Goal: Ask a question: Seek information or help from site administrators or community

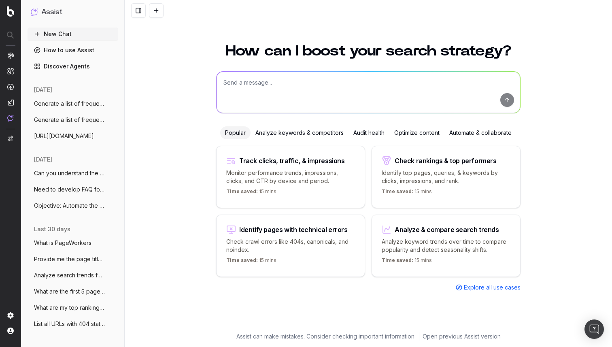
click at [296, 85] on textarea at bounding box center [369, 92] width 304 height 41
paste textarea "Generate a list of frequently asked questions (FAQs) for the locality 'Sector 3…"
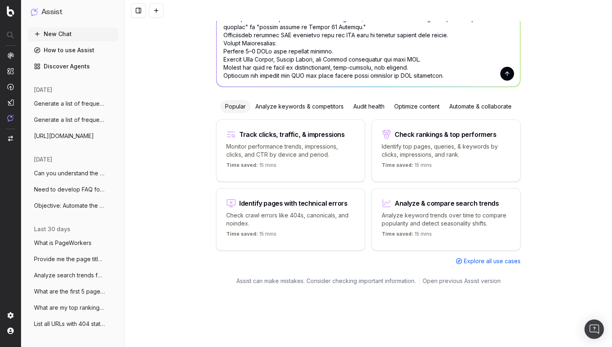
scroll to position [349, 0]
type textarea "Generate a list of frequently asked questions (FAQs) for the locality 'Sector 3…"
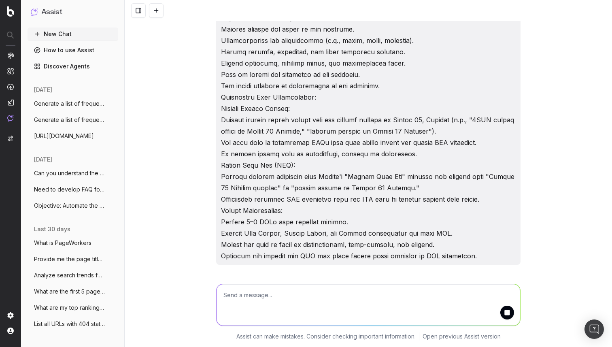
scroll to position [345, 0]
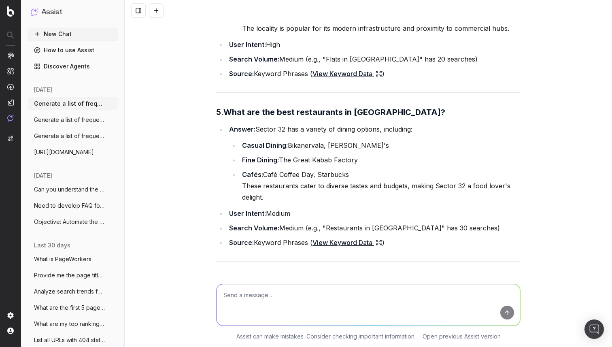
scroll to position [1446, 0]
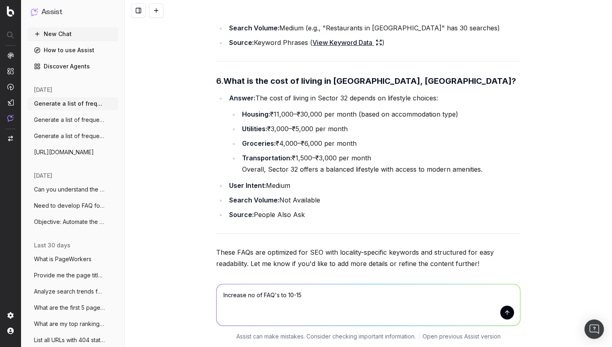
type textarea "Increase no of FAQ's to 10-15"
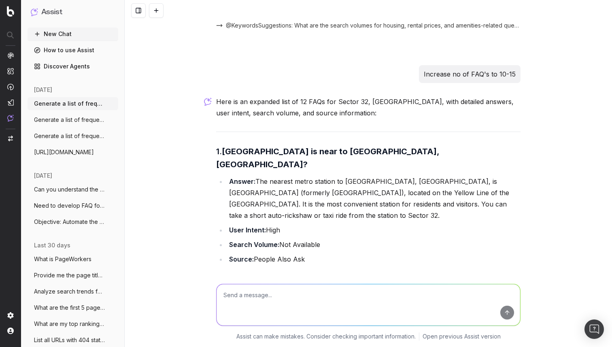
scroll to position [1720, 0]
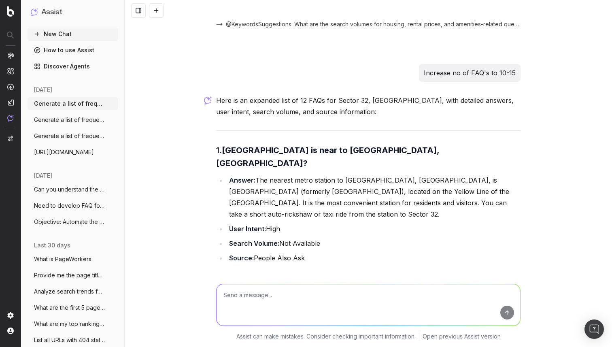
paste textarea "[URL][DOMAIN_NAME]"
type textarea "[URL][DOMAIN_NAME]"
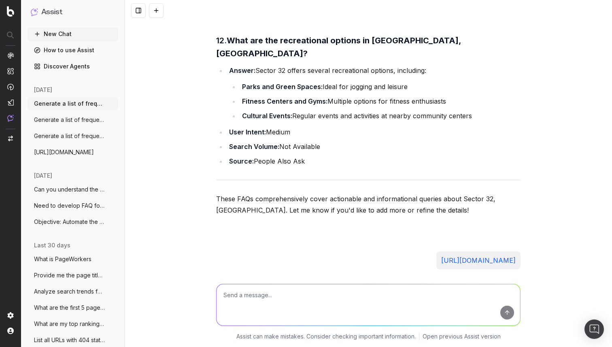
scroll to position [3687, 0]
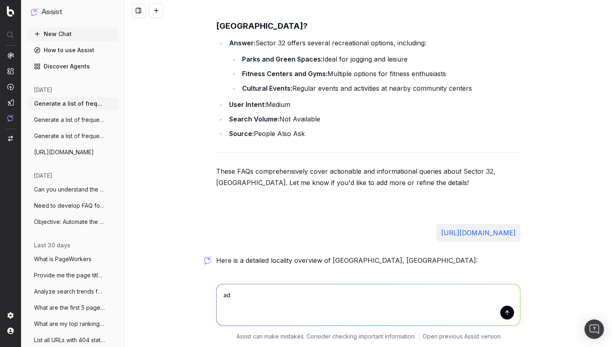
type textarea "a"
type textarea "generate FAQ's"
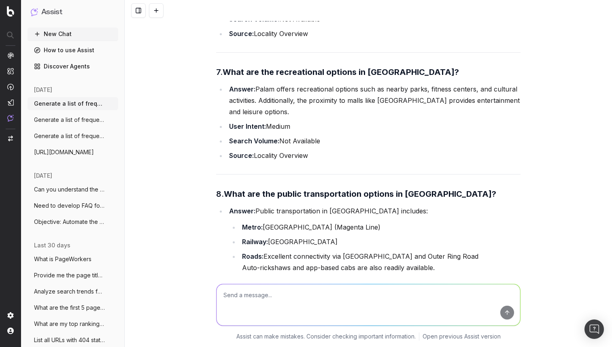
scroll to position [5093, 0]
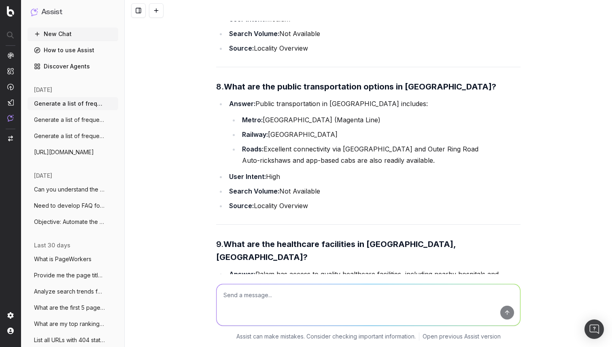
click at [279, 292] on textarea at bounding box center [369, 304] width 304 height 41
type textarea "F"
type textarea "add statements in answers that will improve authenticity of anser"
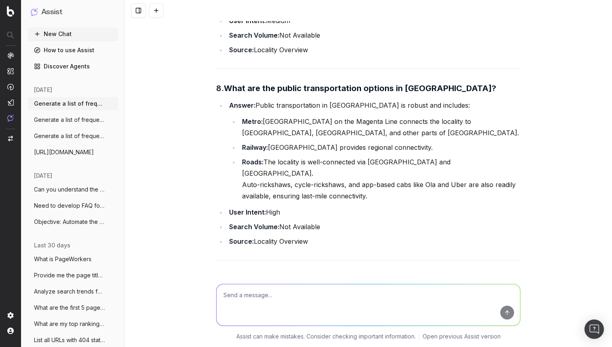
scroll to position [6738, 0]
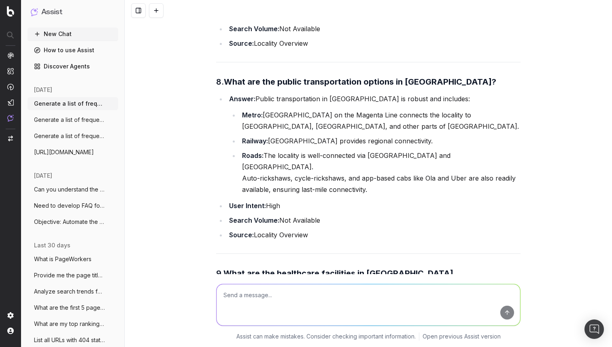
click at [260, 303] on textarea at bounding box center [369, 304] width 304 height 41
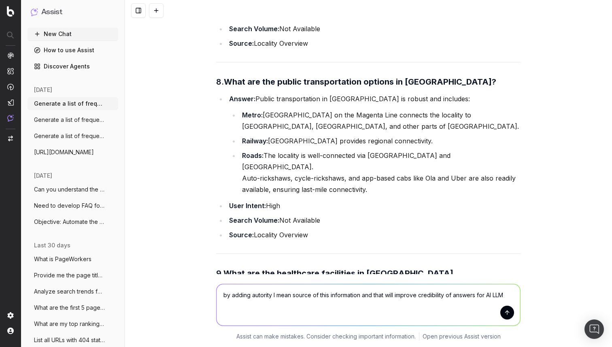
type textarea "by adding autority I mean source of this information and that will improve cred…"
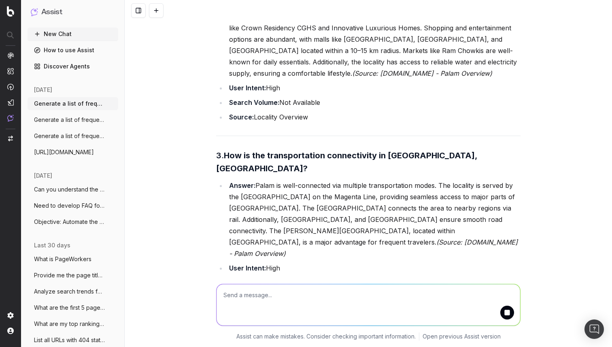
scroll to position [7637, 0]
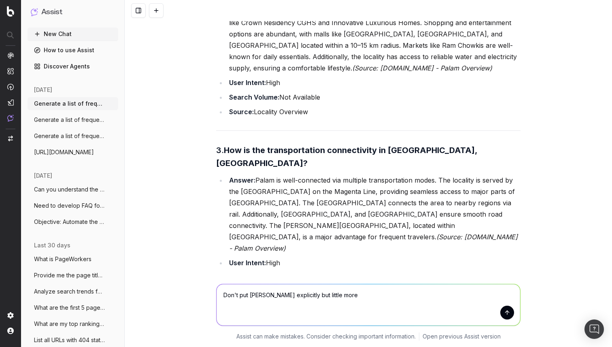
click at [255, 295] on textarea "Don't put [PERSON_NAME] explicitly but little more" at bounding box center [369, 304] width 304 height 41
click at [338, 297] on textarea "Don't put Source explicitly but little more" at bounding box center [369, 304] width 304 height 41
type textarea "Don't put Source explicitly but little more generic and with high confident"
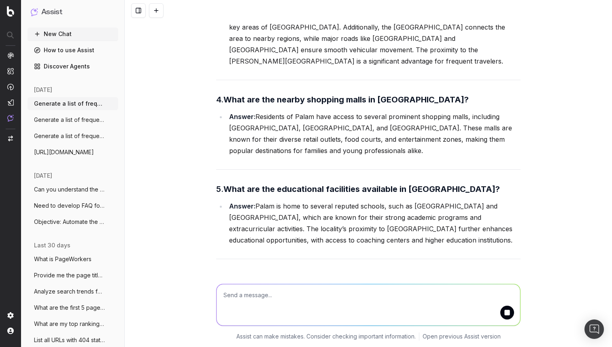
scroll to position [9529, 0]
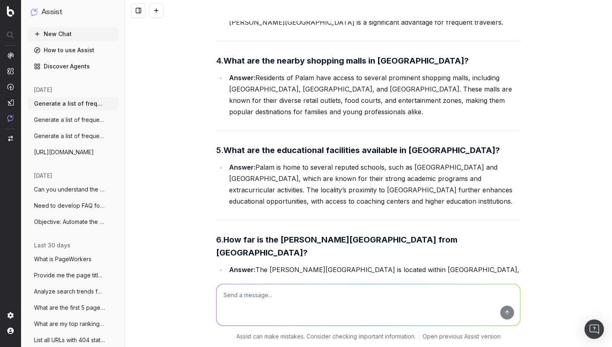
paste textarea "Lore'i dol SITA conse adi eli Seddoeius TEM Inc: [ { "utlabore": "Etdol magna a…"
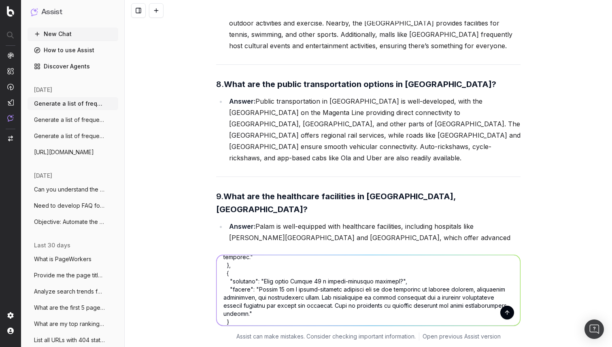
scroll to position [868, 0]
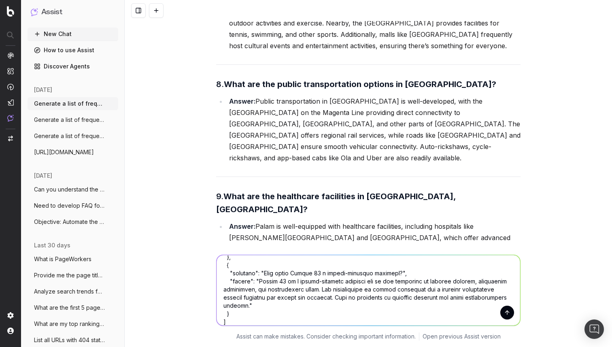
type textarea "Lore'i dol SITA conse adi eli Seddoeius TEM Inc: [ { "utlabore": "Etdol magna a…"
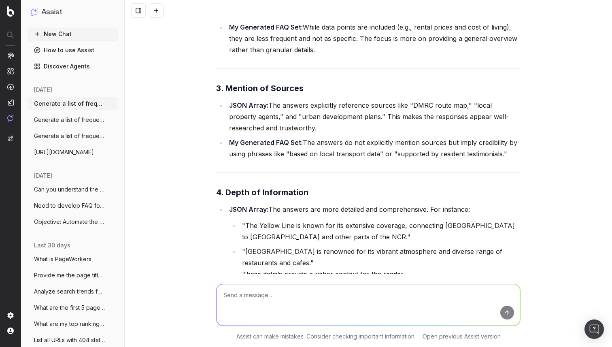
scroll to position [12084, 0]
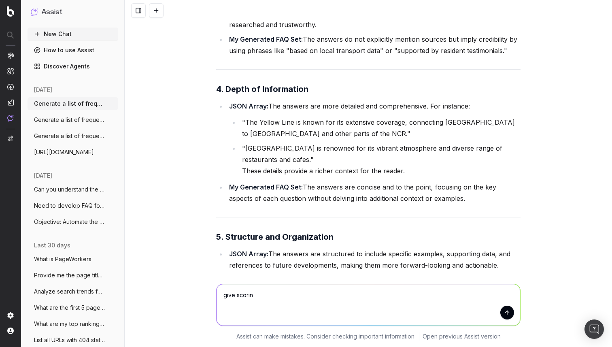
type textarea "give scoring"
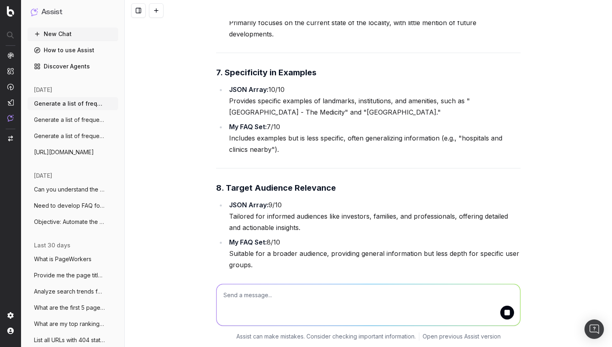
scroll to position [13571, 0]
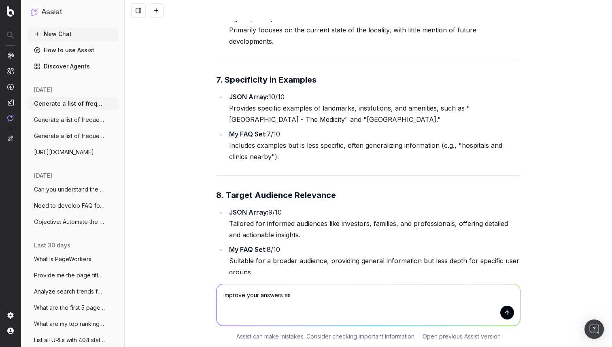
drag, startPoint x: 322, startPoint y: 184, endPoint x: 230, endPoint y: 184, distance: 91.1
copy li "JSON Array FAQ Set: 94/100"
click at [306, 299] on textarea "improve your answers as" at bounding box center [369, 304] width 304 height 41
paste textarea "JSON Array FAQ Set: 94/100"
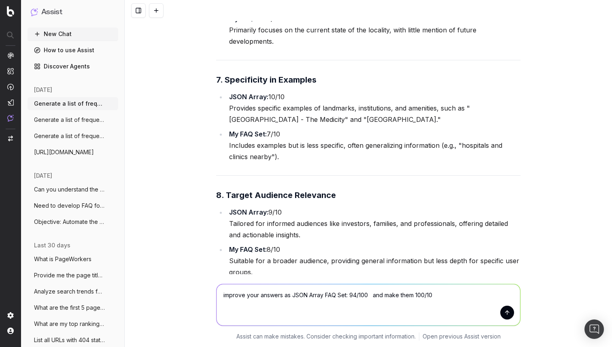
type textarea "improve your answers as JSON Array FAQ Set: 94/100 and make them 100/100"
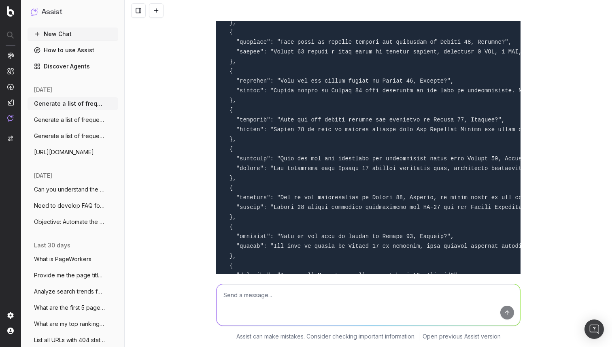
scroll to position [14649, 0]
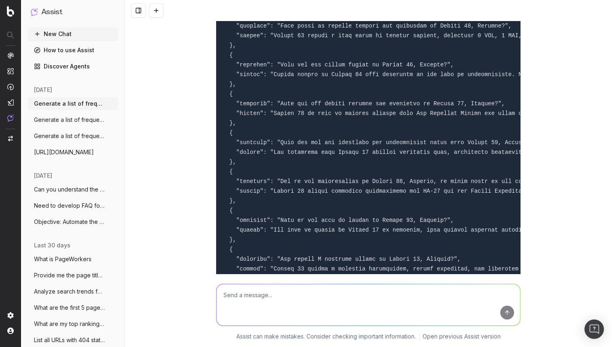
click at [354, 298] on textarea at bounding box center [369, 304] width 304 height 41
type textarea "W"
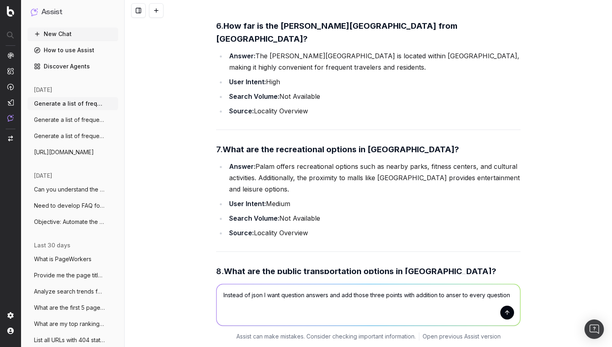
scroll to position [5080, 0]
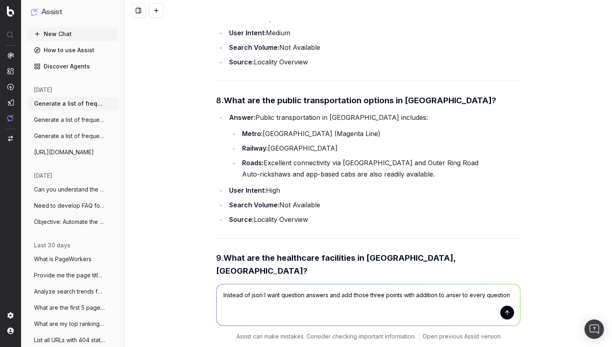
type textarea "Instead of json I want question answers and add those three points with additio…"
drag, startPoint x: 313, startPoint y: 77, endPoint x: 227, endPoint y: 44, distance: 92.2
click at [227, 282] on ul "Answer: [GEOGRAPHIC_DATA] has access to quality healthcare facilities, includin…" at bounding box center [368, 315] width 305 height 66
copy ul "User Intent: High Search Volume: Not Available Source: Locality Overview"
click at [382, 299] on textarea "Instead of json I want question answers and add those three points with additio…" at bounding box center [369, 304] width 304 height 41
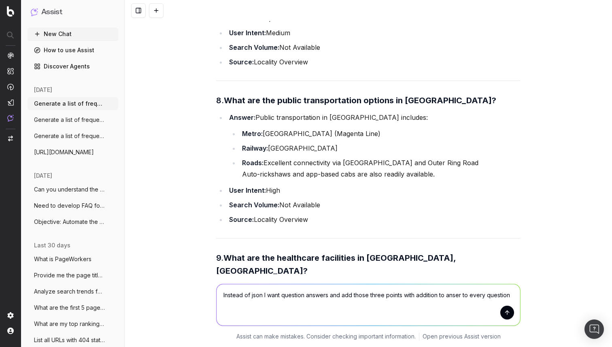
click at [382, 299] on textarea "Instead of json I want question answers and add those three points with additio…" at bounding box center [369, 304] width 304 height 41
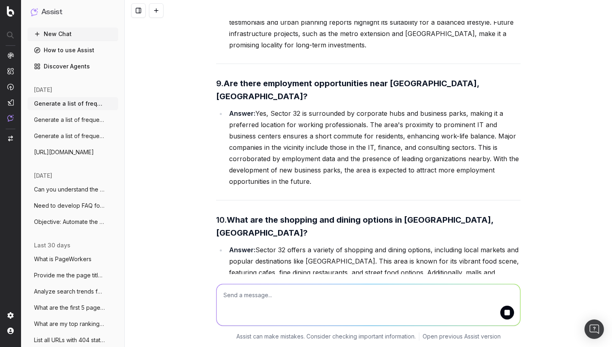
scroll to position [16621, 0]
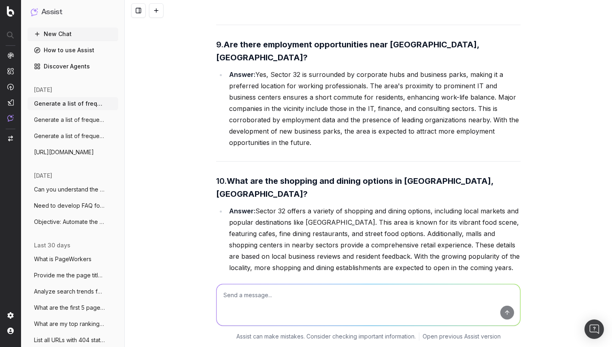
click at [409, 287] on textarea at bounding box center [369, 304] width 304 height 41
type textarea "i"
type textarea "i FEEL PREVIOUS ANSWERS WERE LITTLE BETTER how do you see it"
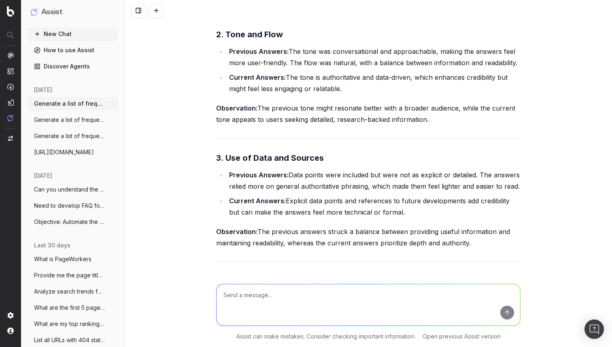
scroll to position [17826, 0]
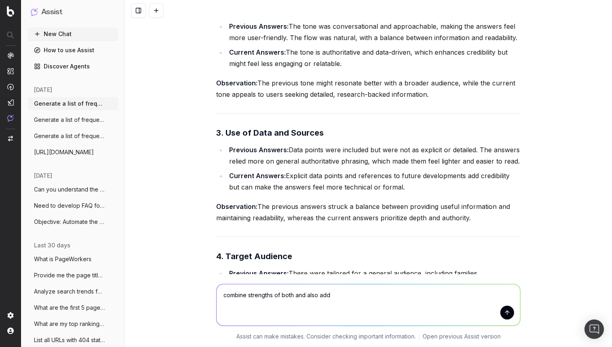
paste textarea "User Intent: High Search Volume: Not Available Source: Locality Overview"
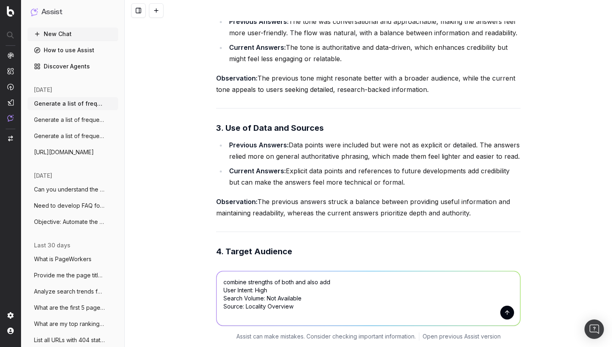
scroll to position [17839, 0]
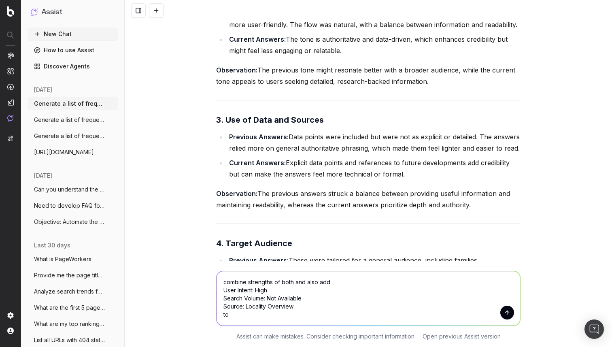
drag, startPoint x: 256, startPoint y: 289, endPoint x: 267, endPoint y: 289, distance: 10.9
click at [267, 289] on textarea "combine strengths of both and also add User Intent: High Search Volume: Not Ava…" at bounding box center [369, 298] width 304 height 54
click at [294, 293] on textarea "combine strengths of both and also add User Intent: h Search Volume: Not Availa…" at bounding box center [369, 298] width 304 height 54
drag, startPoint x: 267, startPoint y: 298, endPoint x: 304, endPoint y: 299, distance: 36.5
click at [304, 299] on textarea "combine strengths of both and also add User Intent: Search Volume: Not Availabl…" at bounding box center [369, 298] width 304 height 54
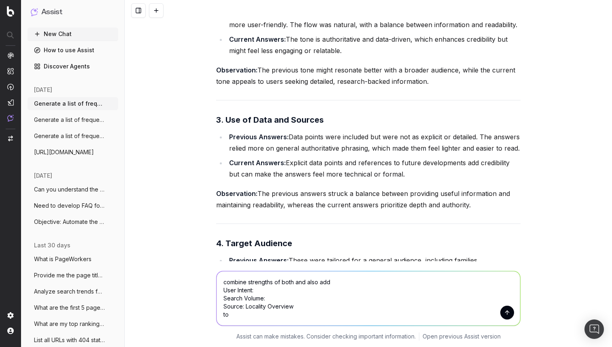
drag, startPoint x: 269, startPoint y: 308, endPoint x: 297, endPoint y: 309, distance: 28.4
click at [297, 309] on textarea "combine strengths of both and also add User Intent: Search Volume: Source: Loca…" at bounding box center [369, 298] width 304 height 54
click at [265, 316] on textarea "combine strengths of both and also add User Intent: Search Volume: Source: to" at bounding box center [369, 298] width 304 height 54
type textarea "combine strengths of both and also add User Intent: Search Volume: Source: to e…"
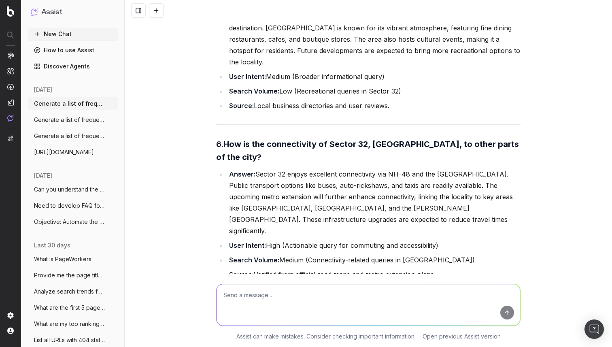
scroll to position [19626, 0]
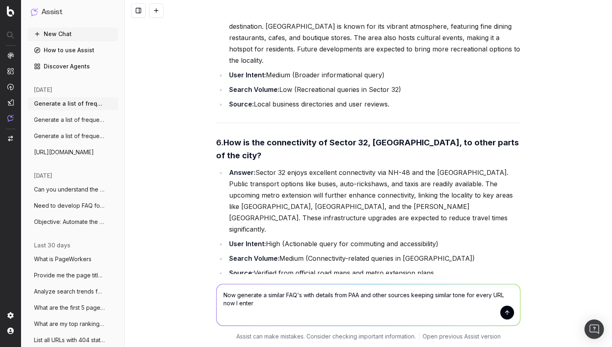
paste textarea "[URL][DOMAIN_NAME]"
type textarea "Now generate a similar FAQ's with details from PAA and other sources keeping si…"
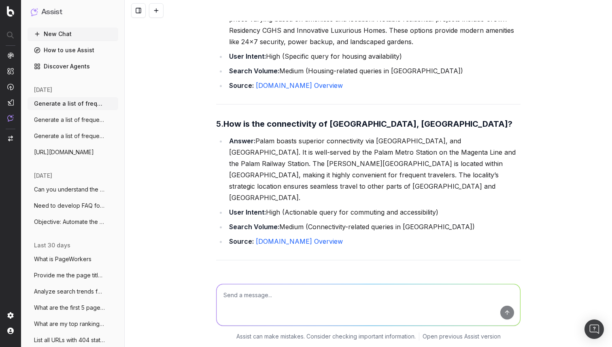
scroll to position [21343, 0]
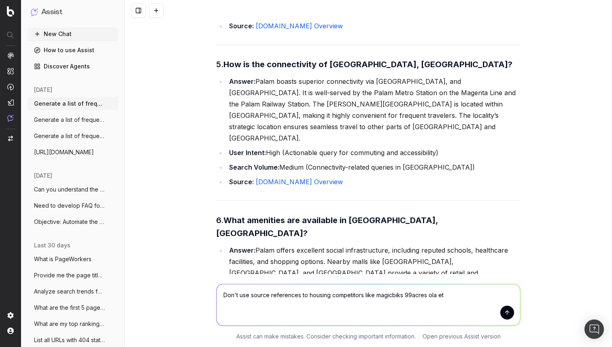
type textarea "Don't use source references to housing competitors like magicbiks 99acres ola e…"
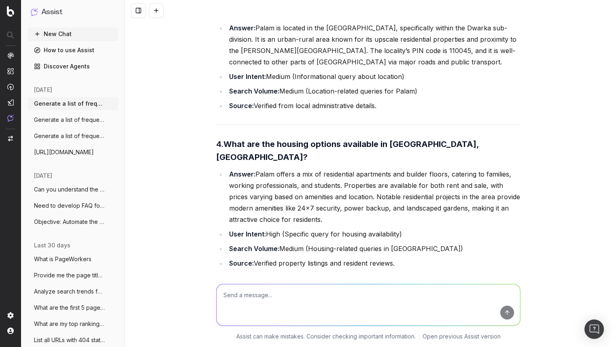
scroll to position [23020, 0]
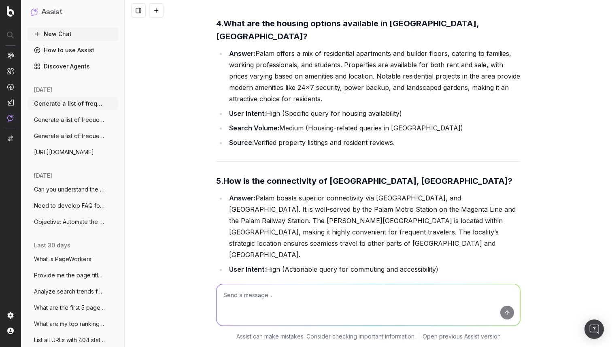
paste textarea "[URL][DOMAIN_NAME]"
type textarea "[URL][DOMAIN_NAME] generate FAQ's"
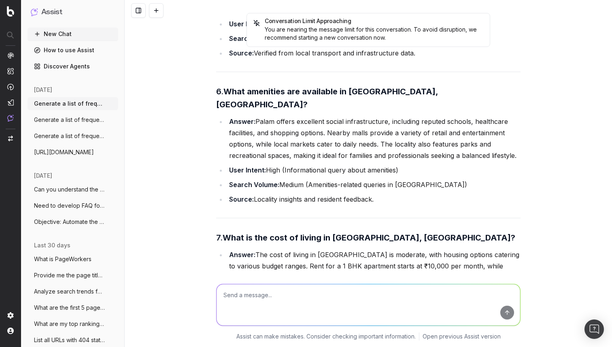
scroll to position [23272, 0]
